Goal: Task Accomplishment & Management: Use online tool/utility

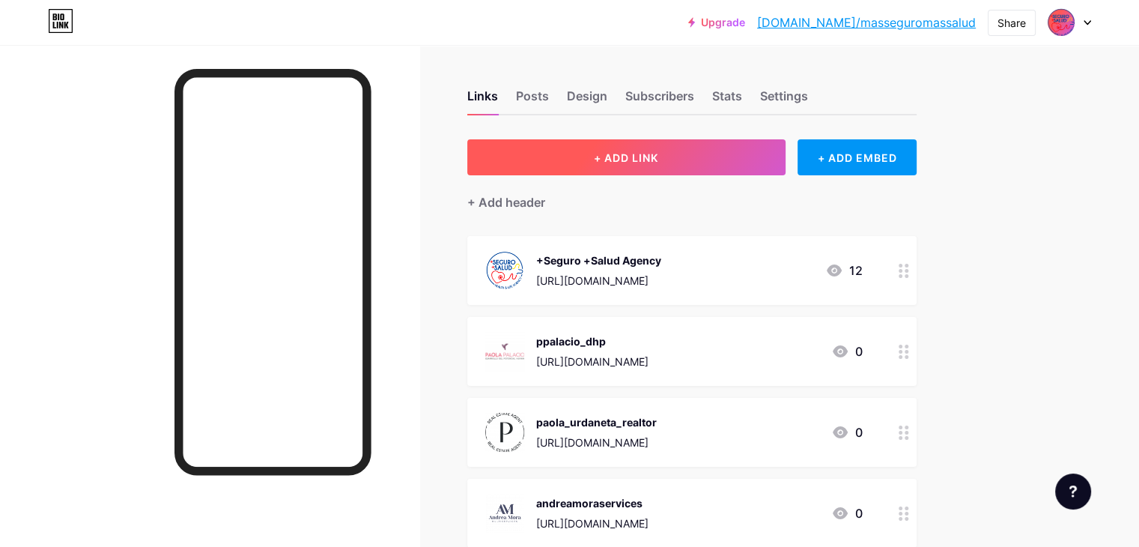
click at [785, 157] on button "+ ADD LINK" at bounding box center [626, 157] width 318 height 36
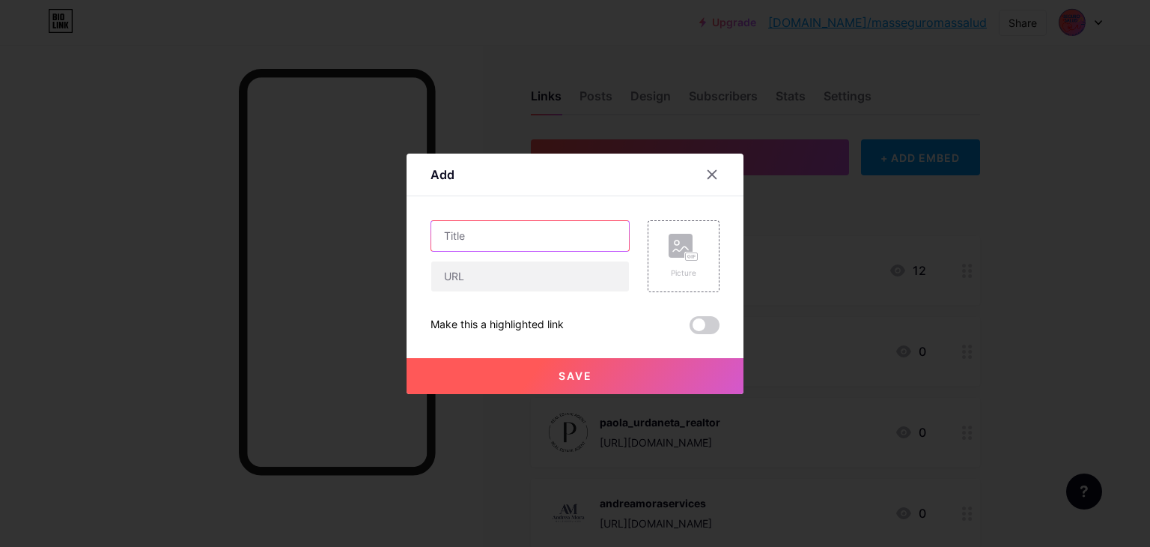
click at [531, 240] on input "text" at bounding box center [530, 236] width 198 height 30
type input "G"
type input "FIRST MORTGAGE OPTION"
click at [516, 276] on input "text" at bounding box center [530, 276] width 198 height 30
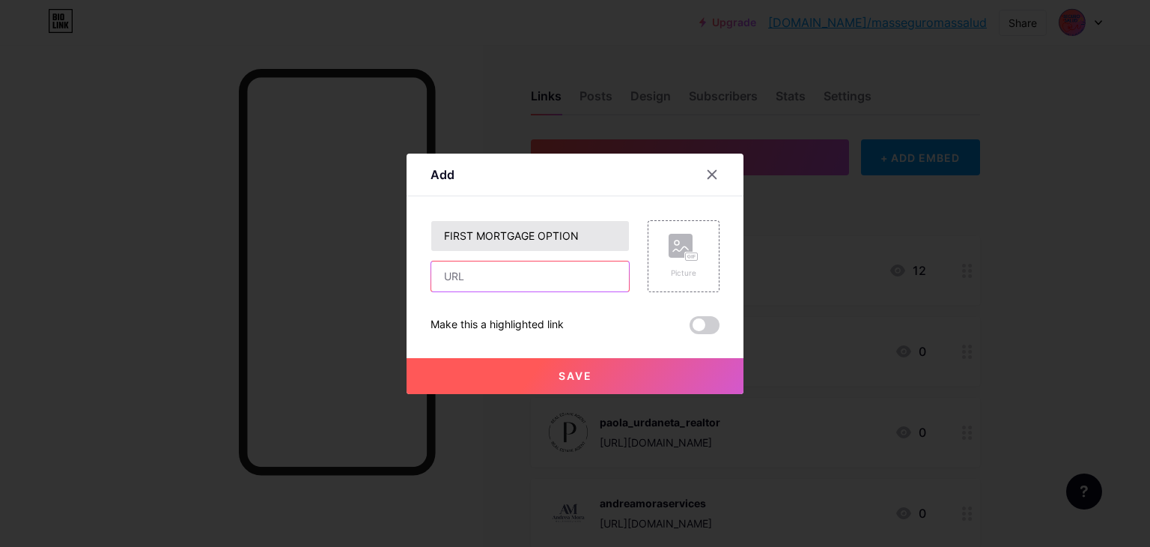
paste input "gabrielavt_"
type input "gabrielavt_"
click at [683, 255] on rect at bounding box center [681, 246] width 24 height 24
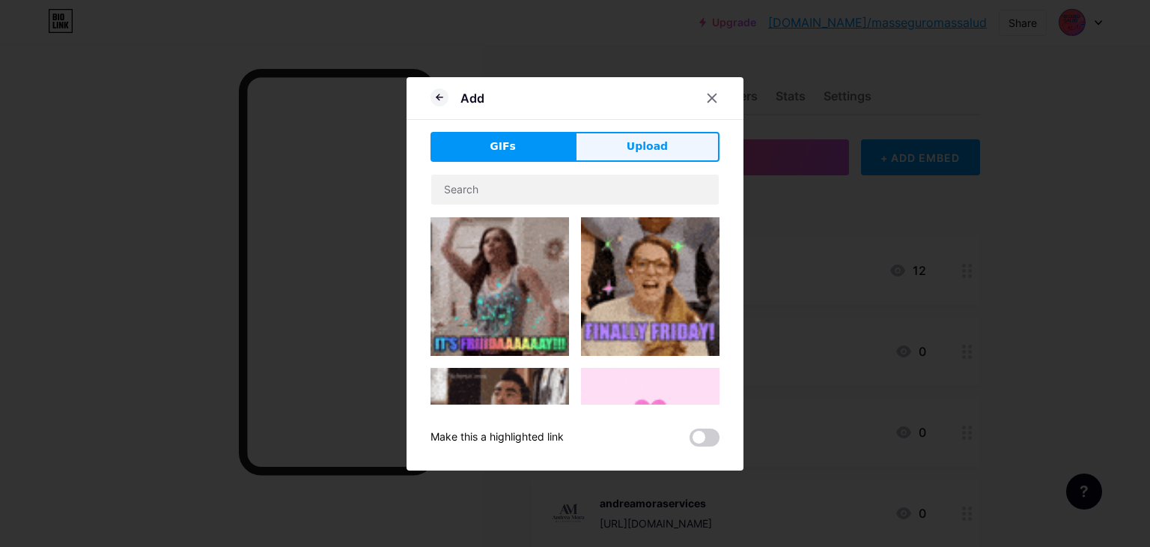
click at [627, 147] on button "Upload" at bounding box center [647, 147] width 144 height 30
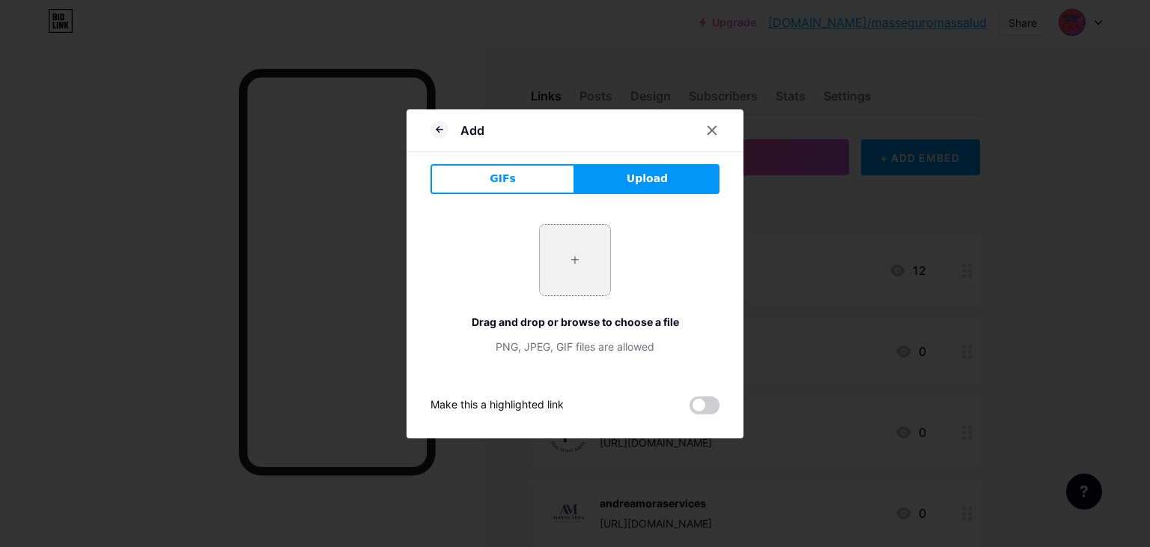
click at [562, 272] on input "file" at bounding box center [575, 260] width 70 height 70
type input "C:\fakepath\logo_200.png"
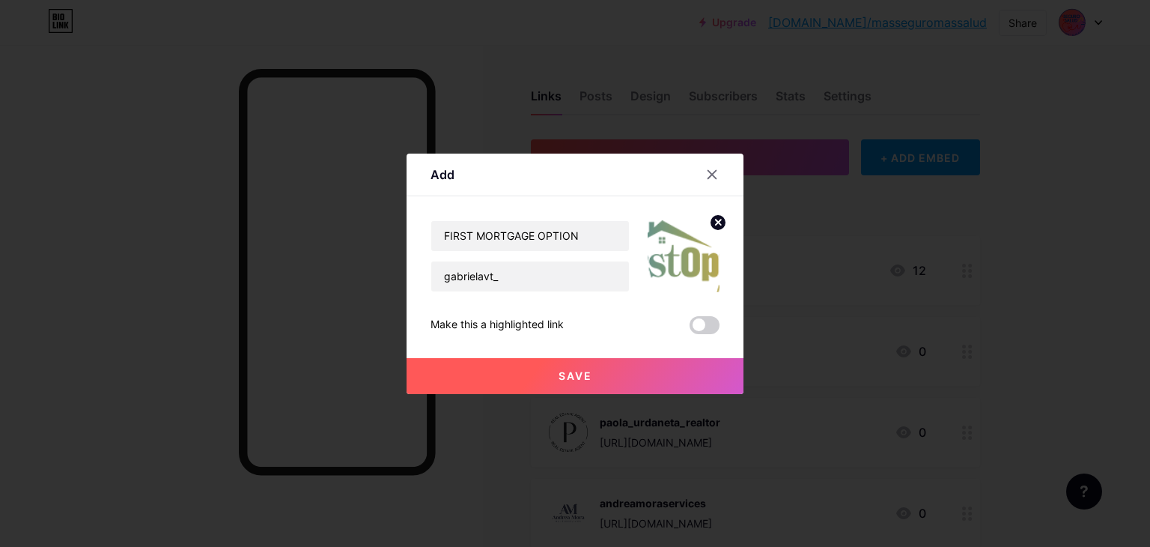
click at [665, 374] on button "Save" at bounding box center [575, 376] width 337 height 36
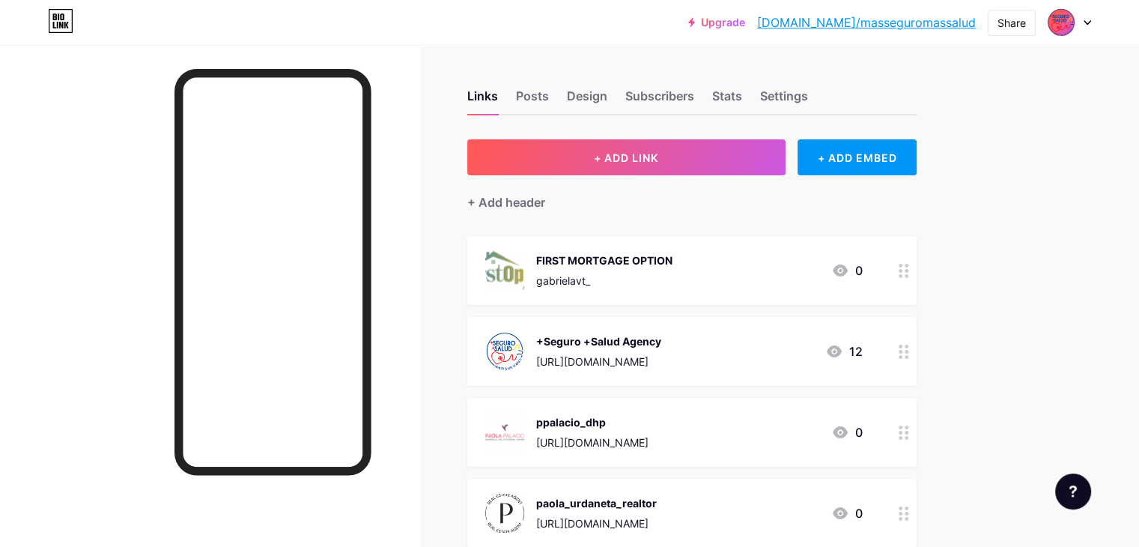
click at [908, 274] on circle at bounding box center [906, 276] width 4 height 4
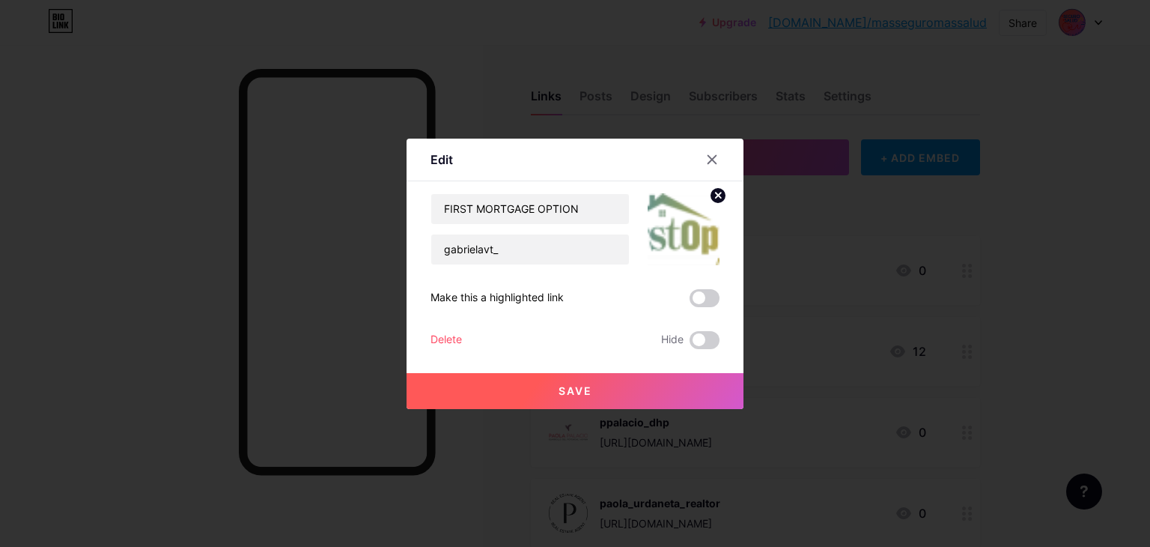
click at [695, 222] on img at bounding box center [684, 229] width 72 height 72
click at [719, 192] on icon at bounding box center [718, 194] width 5 height 5
click at [690, 225] on rect at bounding box center [692, 228] width 12 height 7
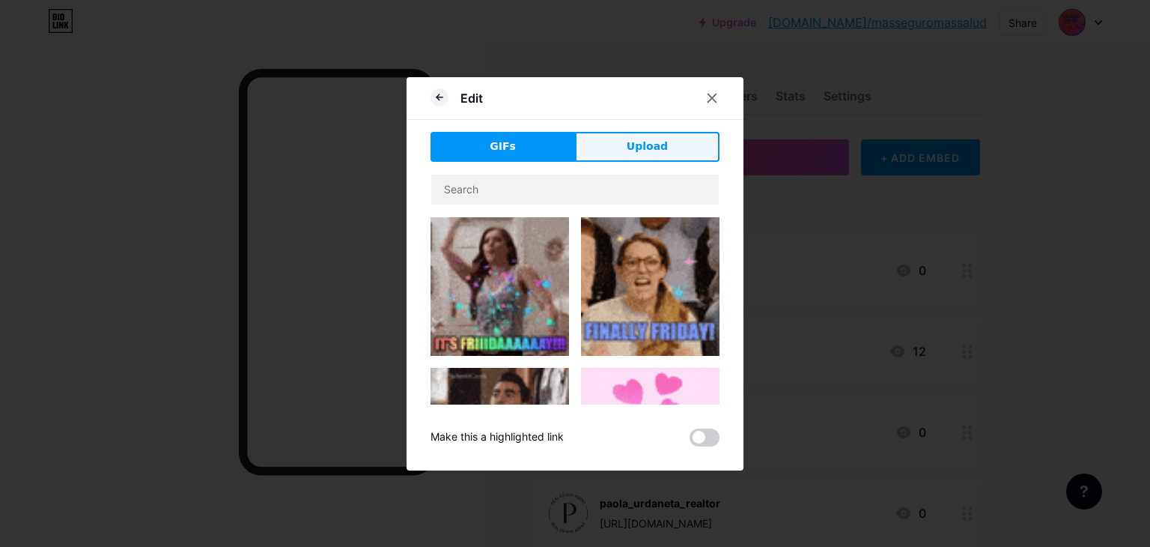
click at [654, 149] on span "Upload" at bounding box center [647, 147] width 41 height 16
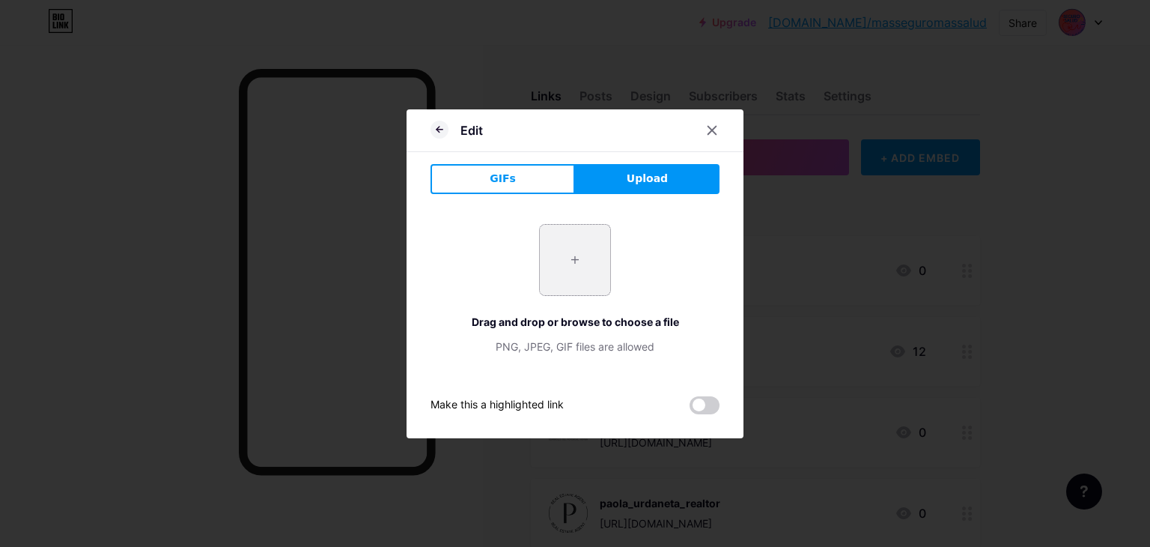
click at [579, 250] on input "file" at bounding box center [575, 260] width 70 height 70
type input "C:\fakepath\VIDEO INICIAL.png"
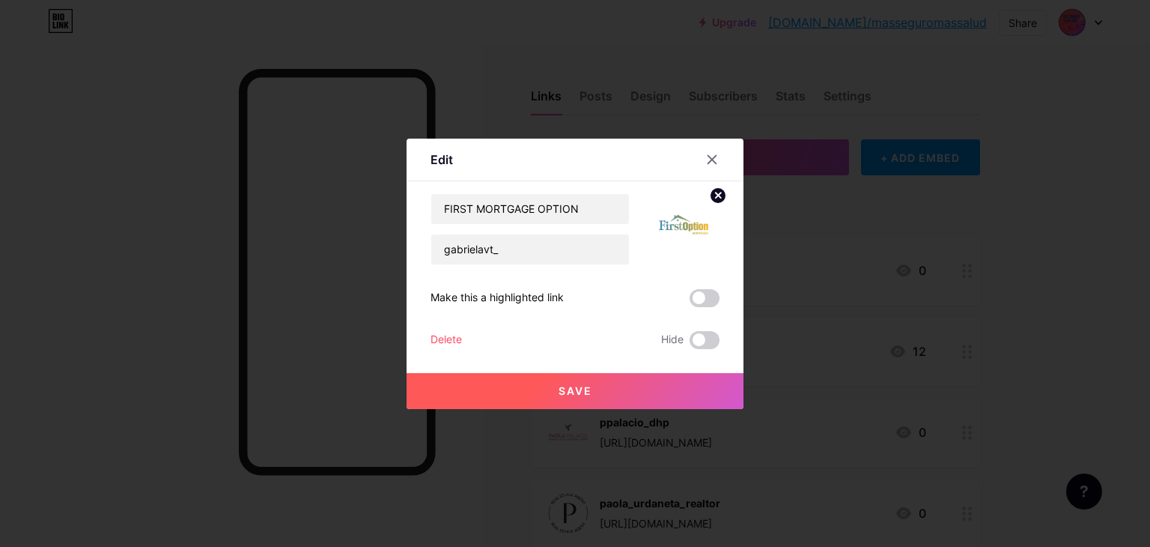
click at [684, 387] on button "Save" at bounding box center [575, 391] width 337 height 36
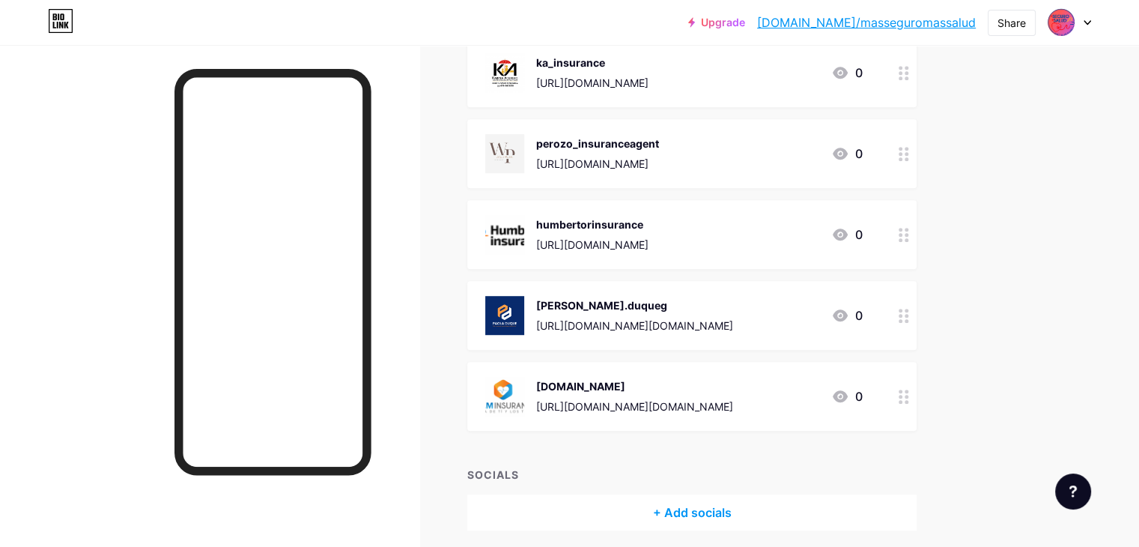
scroll to position [901, 0]
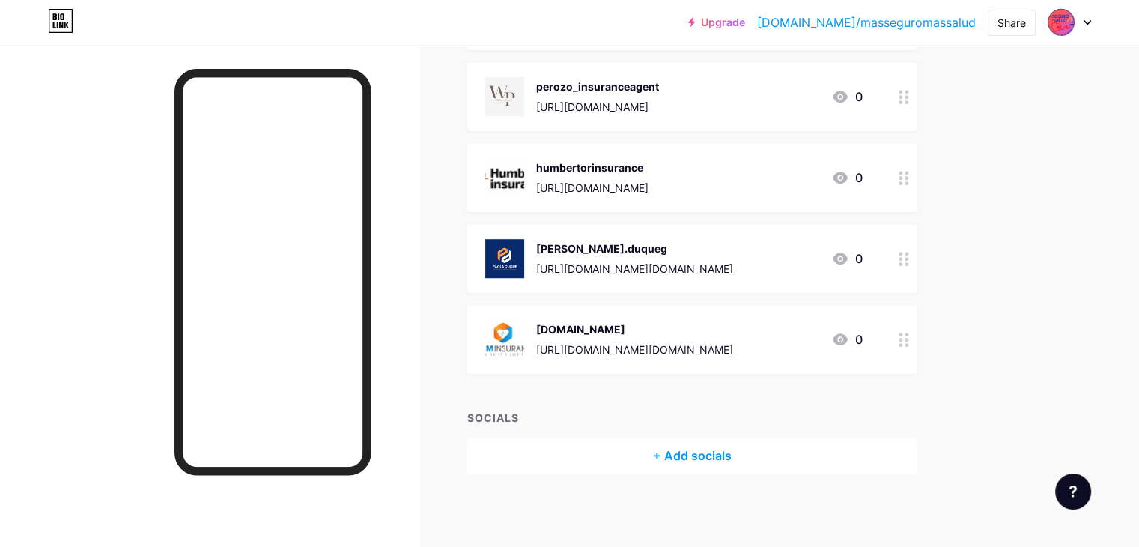
click at [909, 336] on icon at bounding box center [903, 339] width 10 height 14
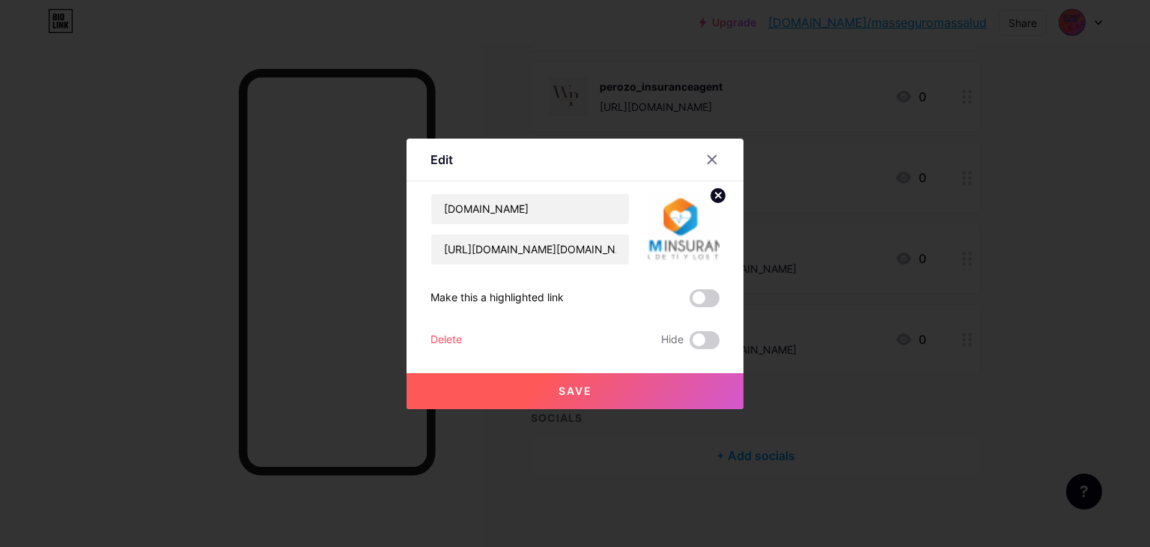
click at [722, 198] on circle at bounding box center [718, 195] width 16 height 16
click at [690, 222] on rect at bounding box center [681, 219] width 24 height 24
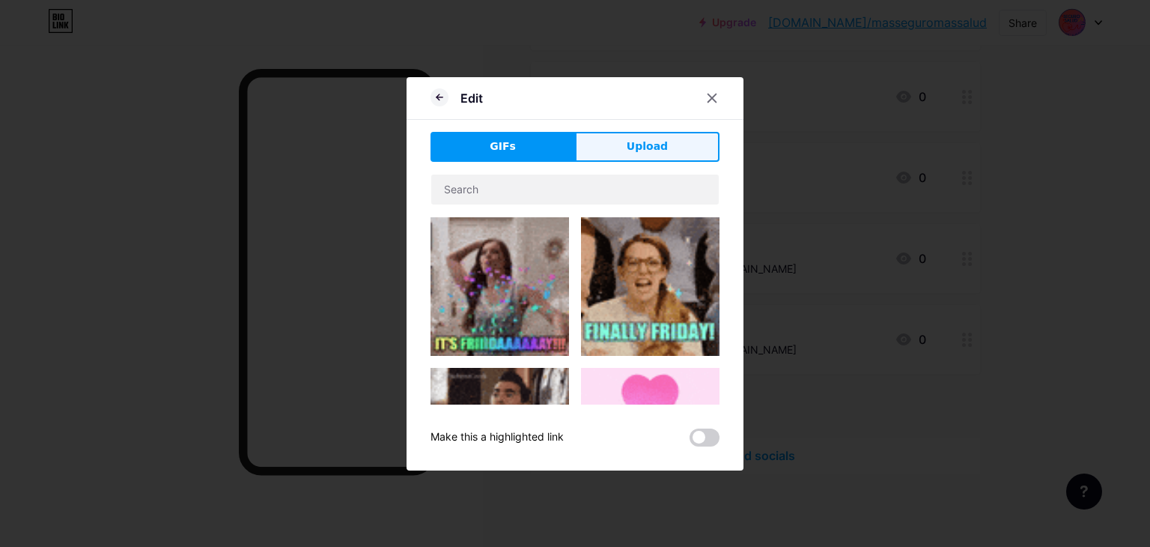
drag, startPoint x: 662, startPoint y: 138, endPoint x: 675, endPoint y: 171, distance: 36.0
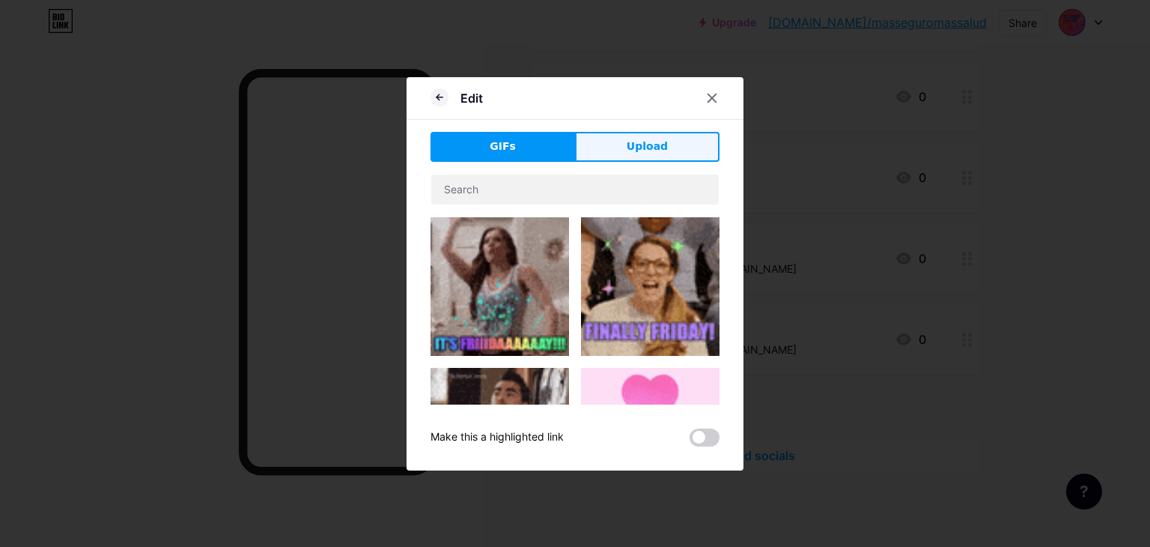
click at [663, 141] on span "Upload" at bounding box center [647, 147] width 41 height 16
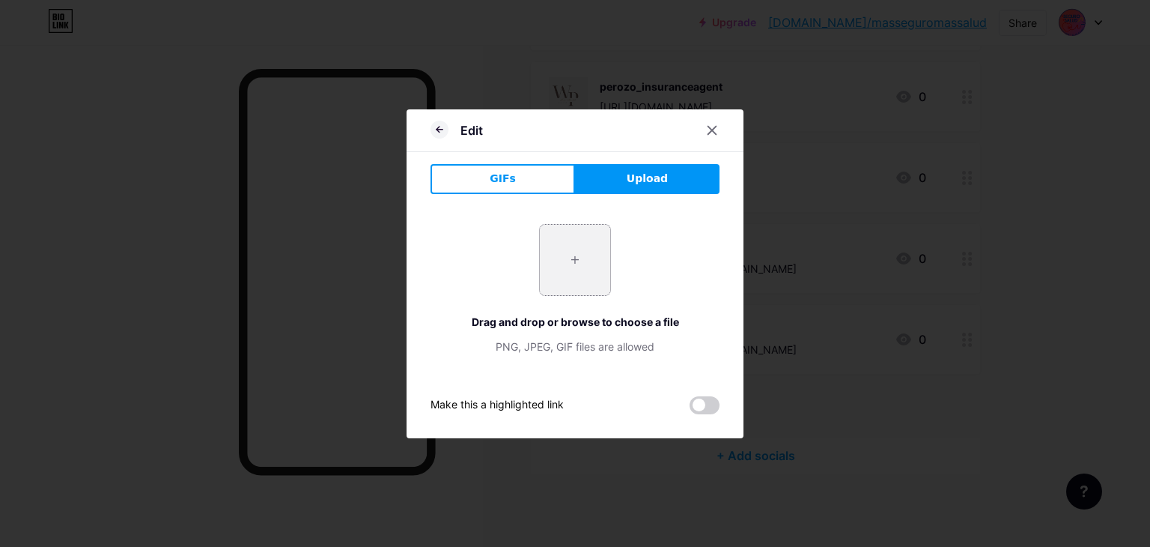
click at [587, 276] on input "file" at bounding box center [575, 260] width 70 height 70
type input "C:\fakepath\VIDEO INICIAL (1).png"
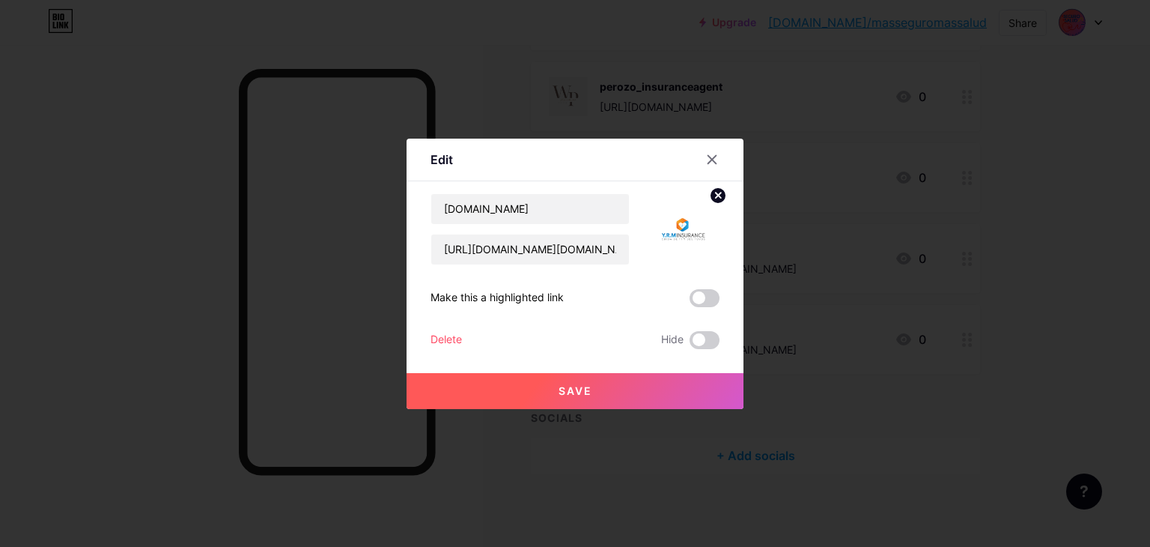
click at [656, 389] on button "Save" at bounding box center [575, 391] width 337 height 36
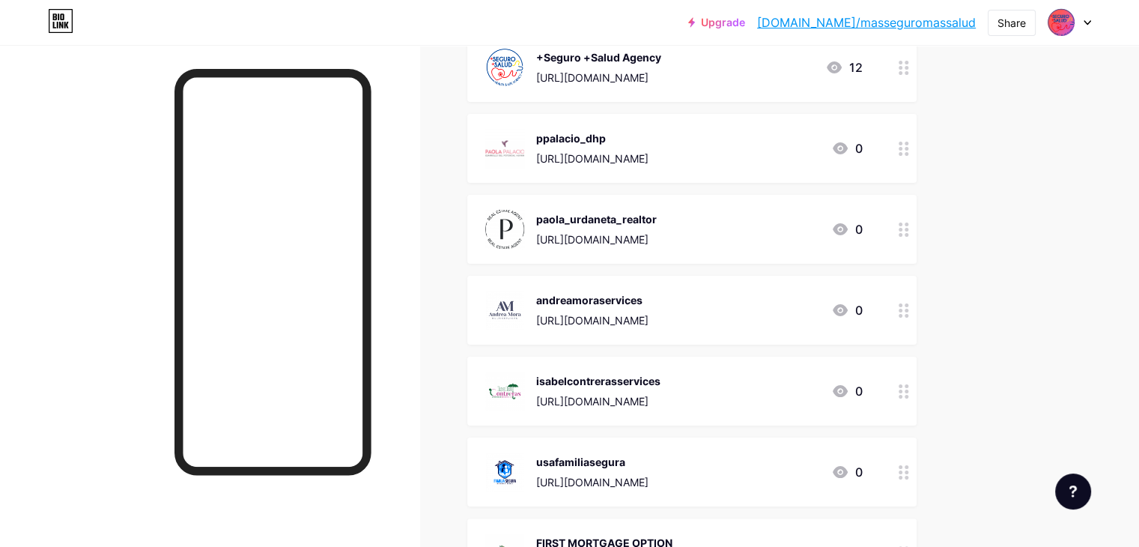
scroll to position [0, 0]
